Goal: Navigation & Orientation: Find specific page/section

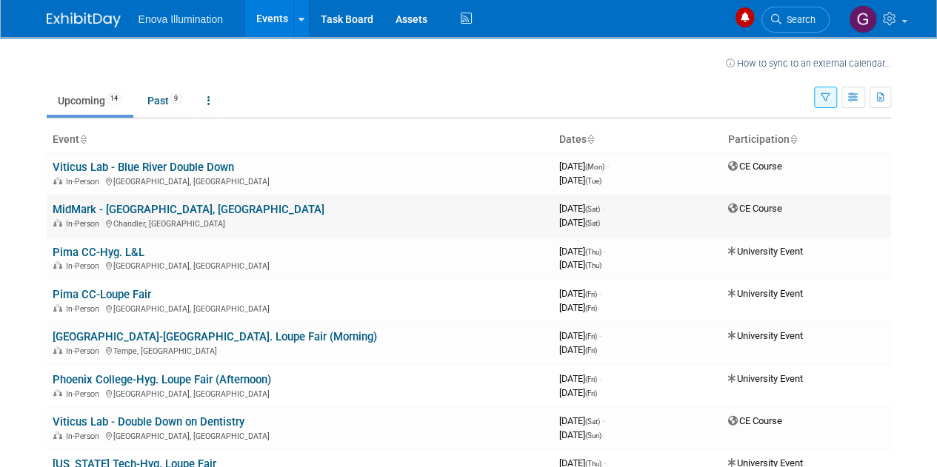
click at [160, 208] on link "MidMark - Chandler, AZ" at bounding box center [189, 209] width 272 height 13
click at [129, 250] on link "Pima CC-Hyg. L&L" at bounding box center [99, 252] width 92 height 13
